Goal: Communication & Community: Share content

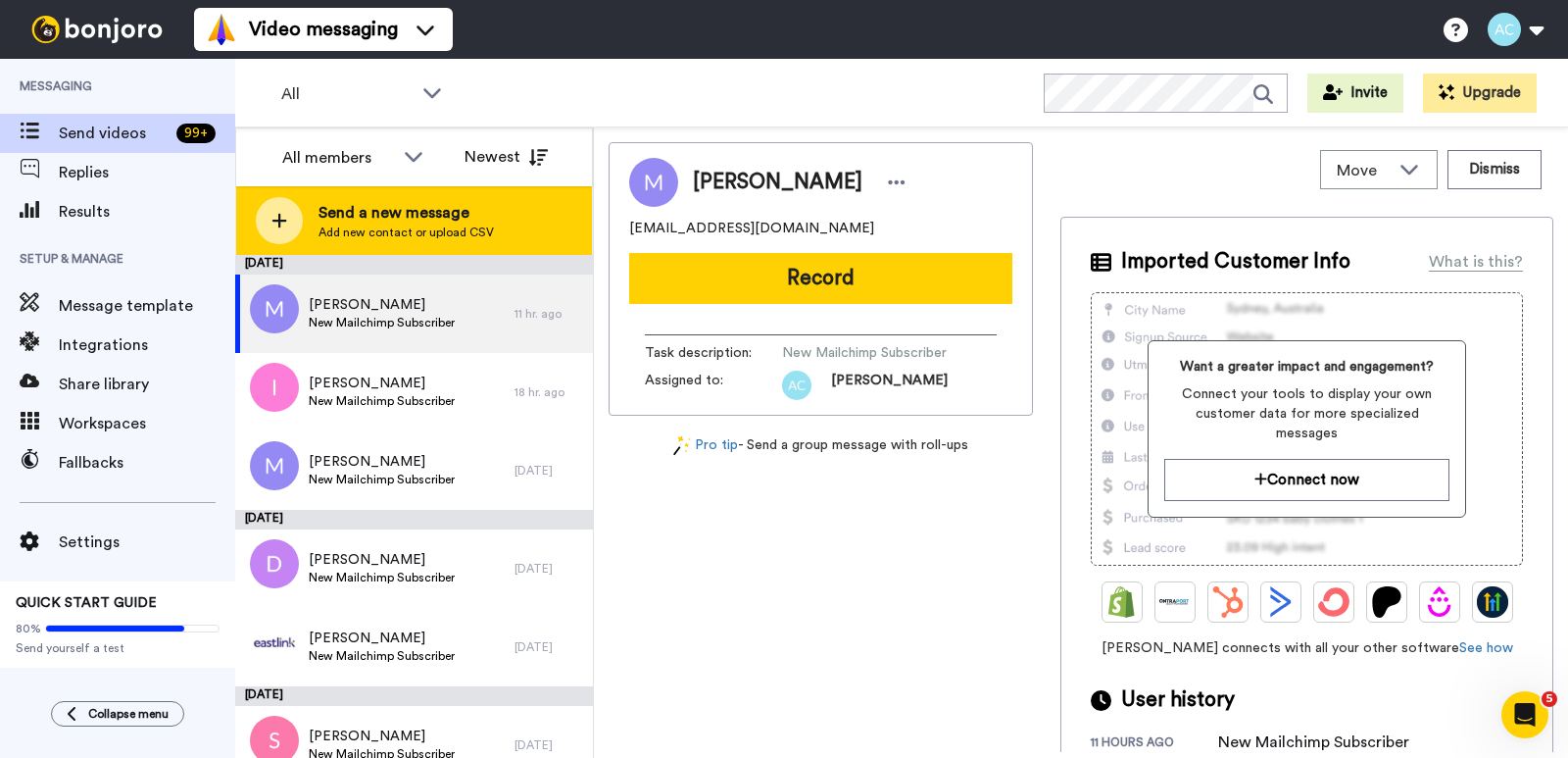
click at [345, 212] on span "Send a new message" at bounding box center [406, 213] width 175 height 24
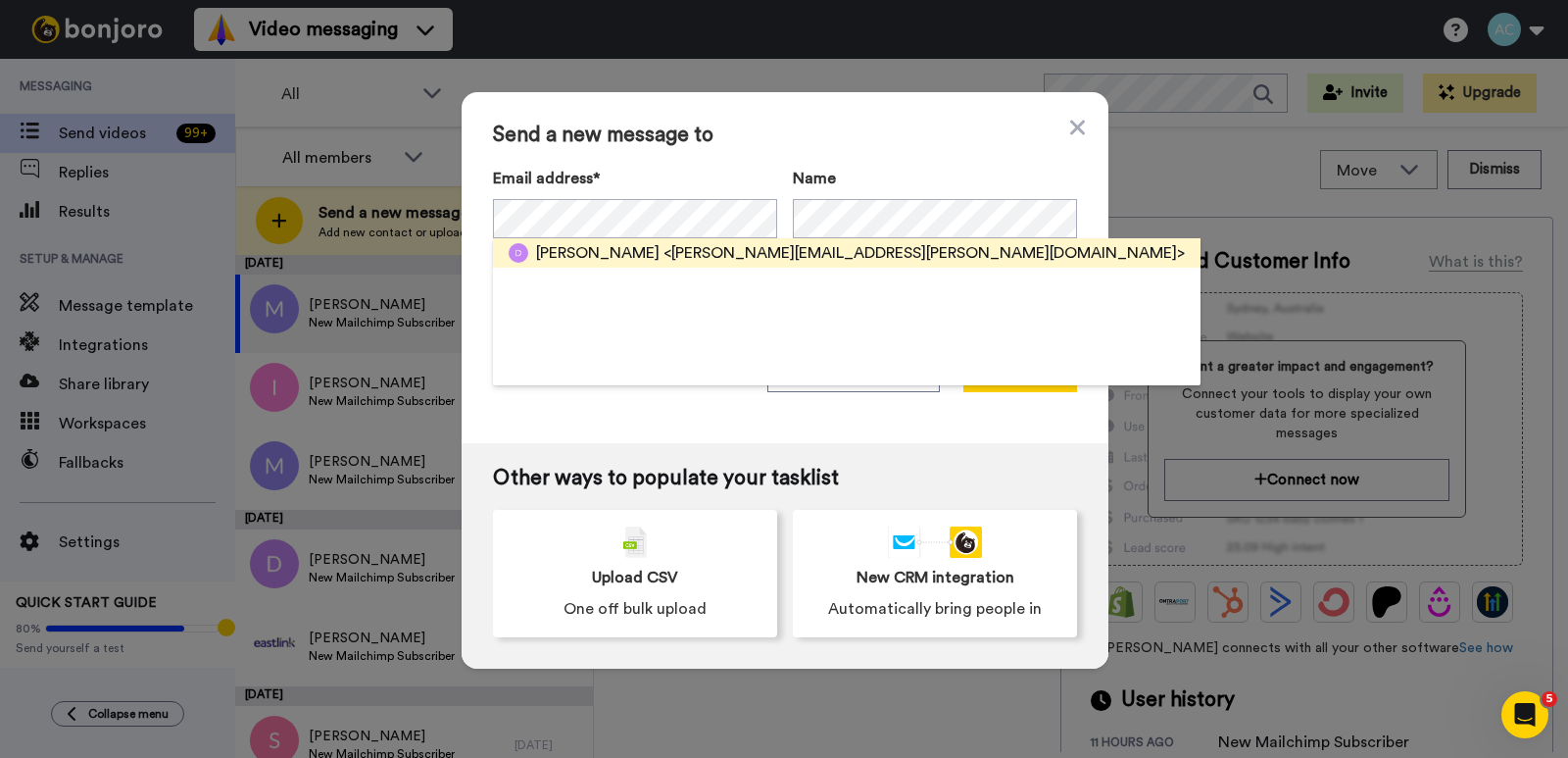
click at [663, 255] on span "<dave.b.hutchinson@gmail.com>" at bounding box center [924, 253] width 521 height 24
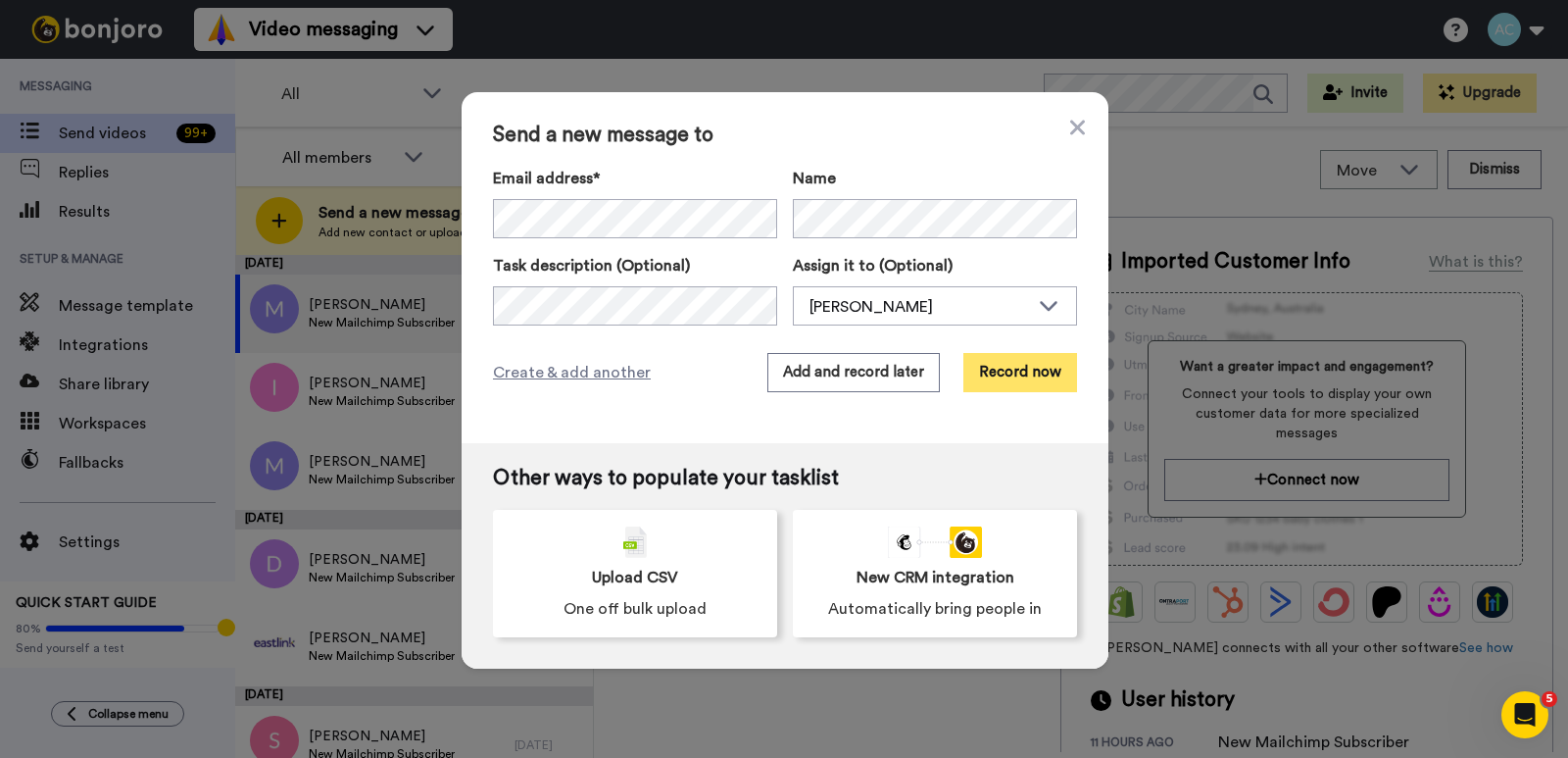
click at [1034, 375] on button "Record now" at bounding box center [1020, 372] width 113 height 39
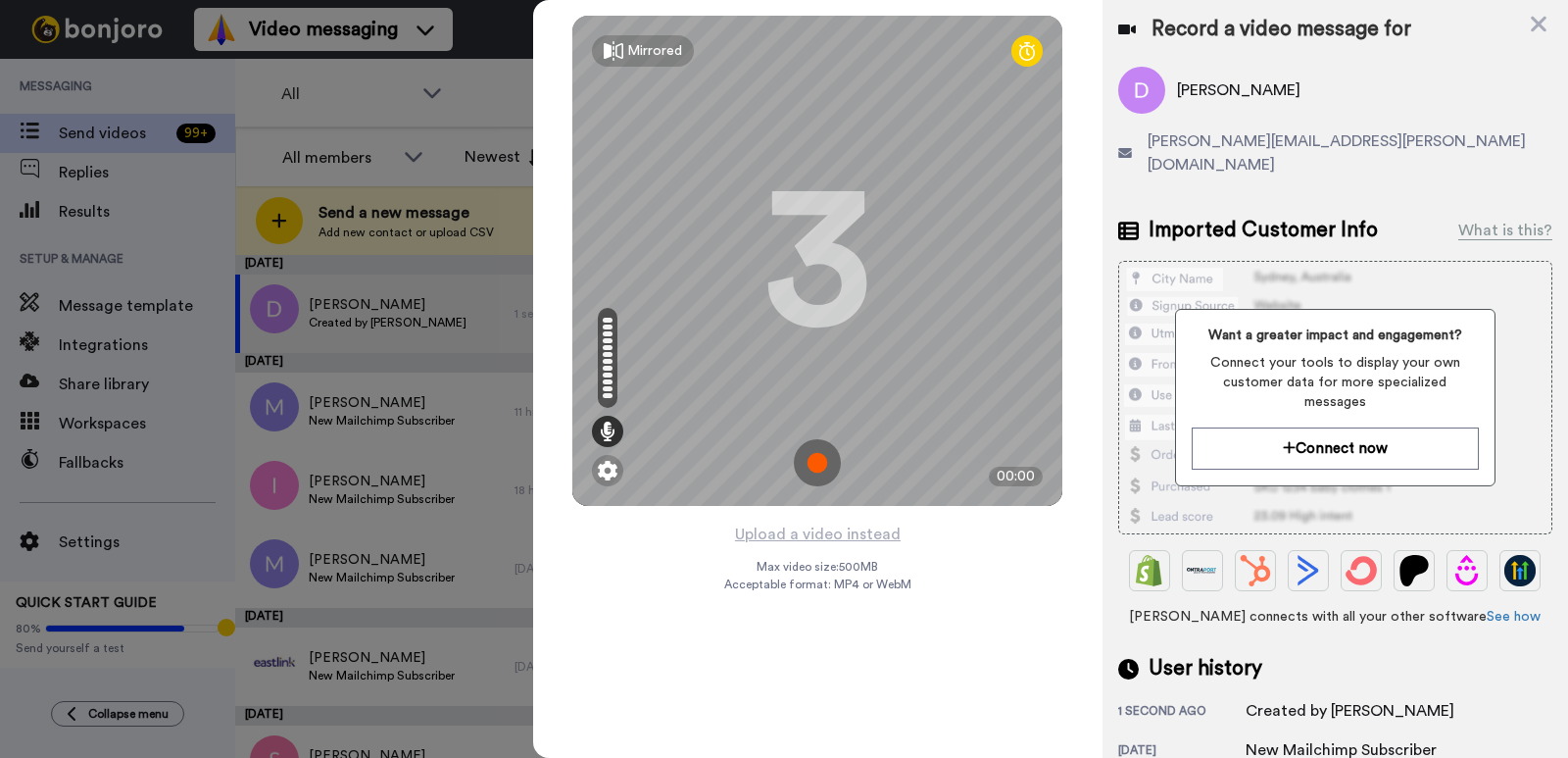
click at [823, 463] on img at bounding box center [816, 463] width 47 height 47
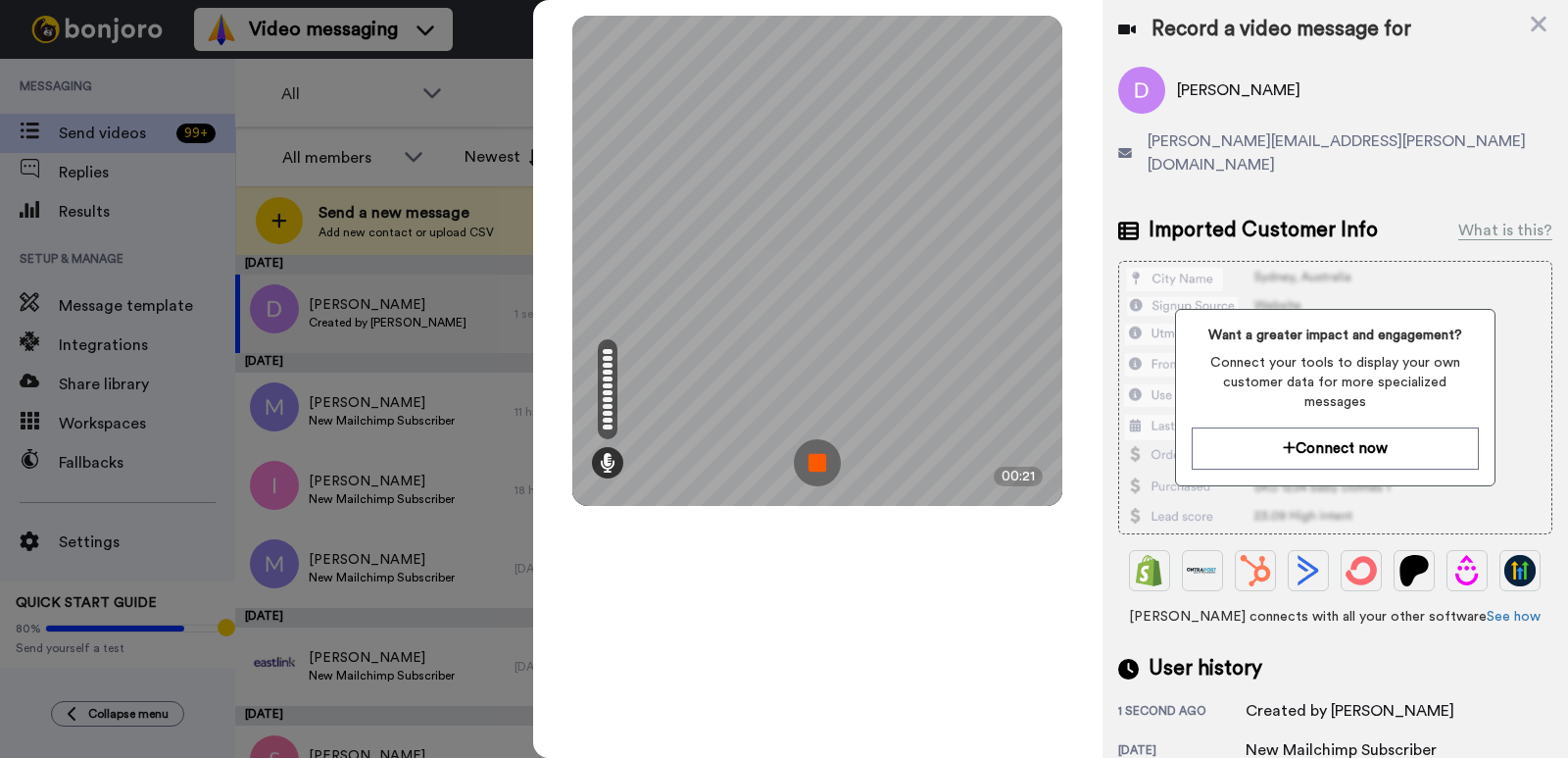
click at [823, 463] on img at bounding box center [816, 463] width 47 height 47
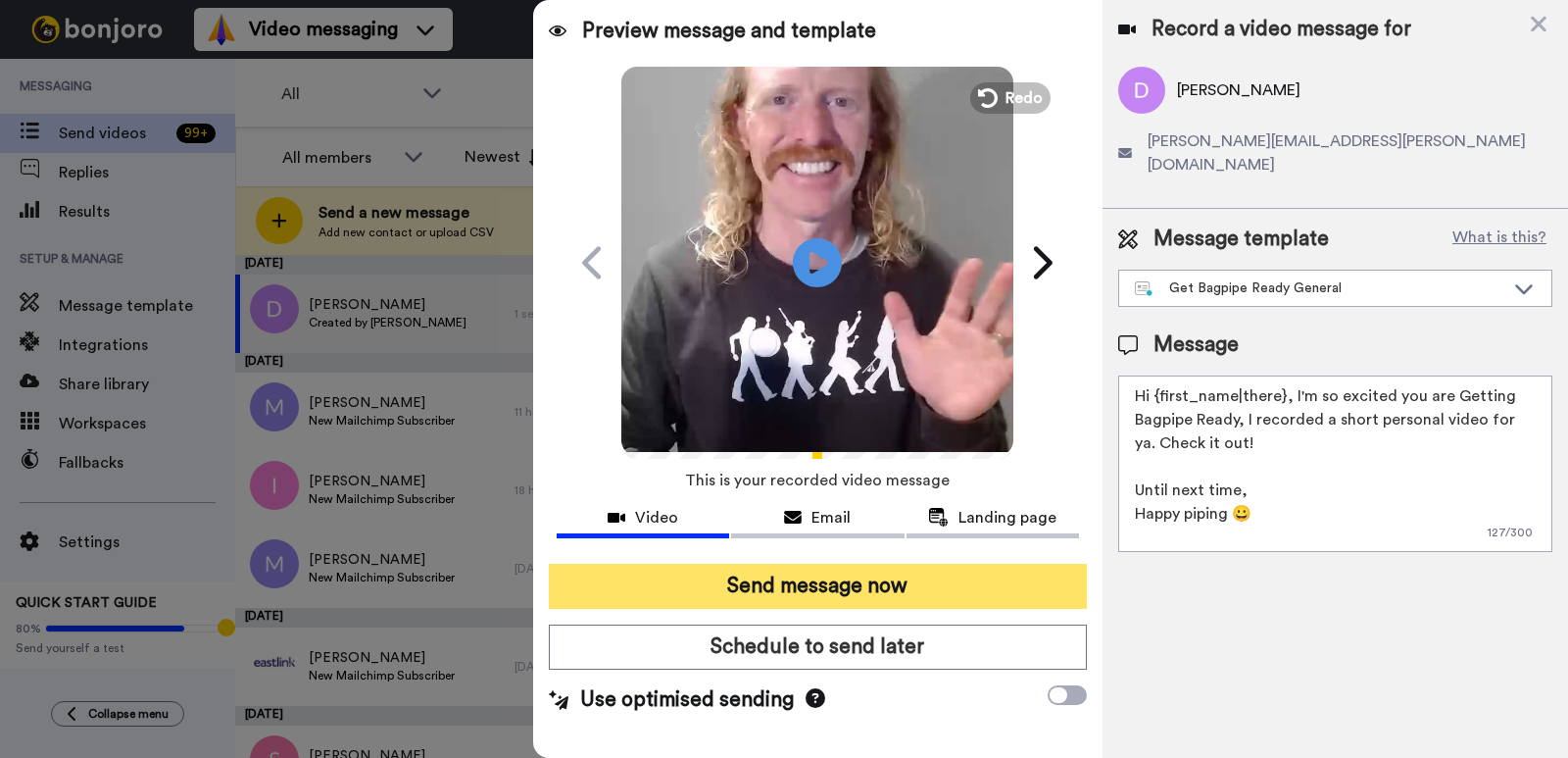
click at [762, 565] on button "Send message now" at bounding box center [817, 586] width 538 height 45
